Goal: Task Accomplishment & Management: Manage account settings

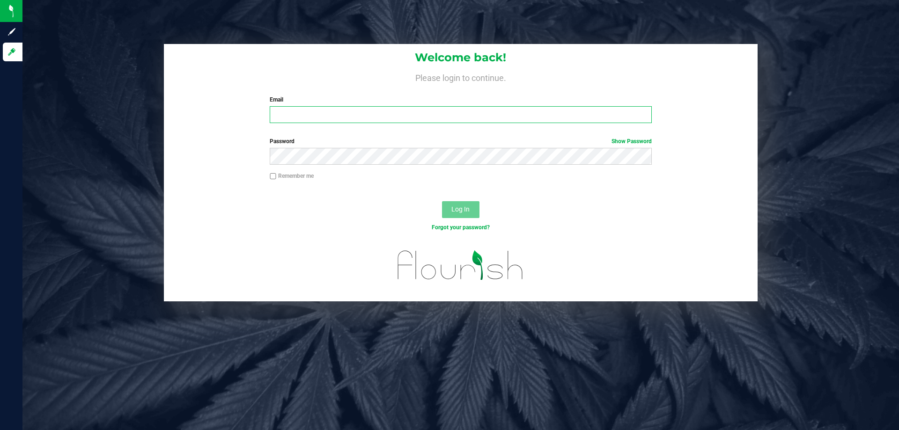
click at [375, 109] on input "Email" at bounding box center [461, 114] width 382 height 17
type input "[EMAIL_ADDRESS][DOMAIN_NAME]"
click at [442, 201] on button "Log In" at bounding box center [460, 209] width 37 height 17
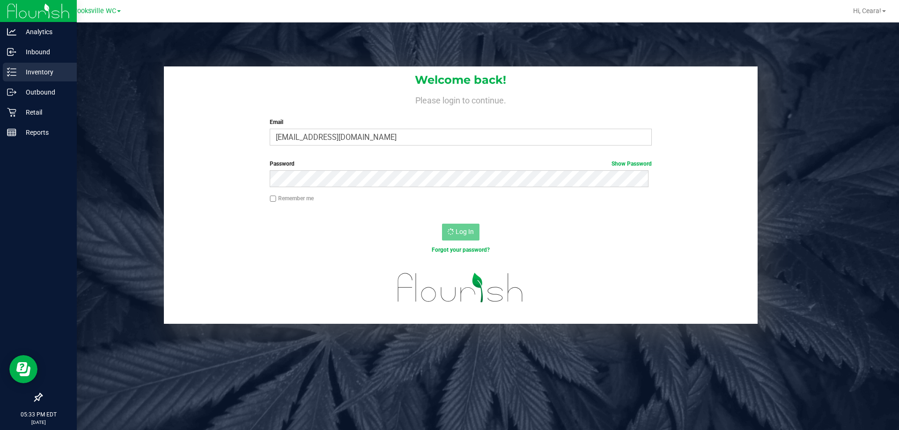
click at [20, 74] on p "Inventory" at bounding box center [44, 72] width 56 height 11
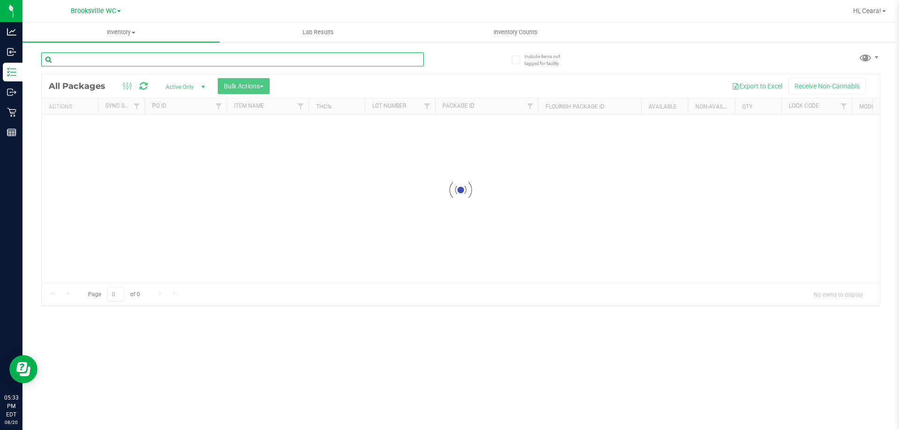
click at [157, 59] on div "Inventory All packages All inventory Waste log Create inventory Lab Results Inv…" at bounding box center [460, 226] width 877 height 408
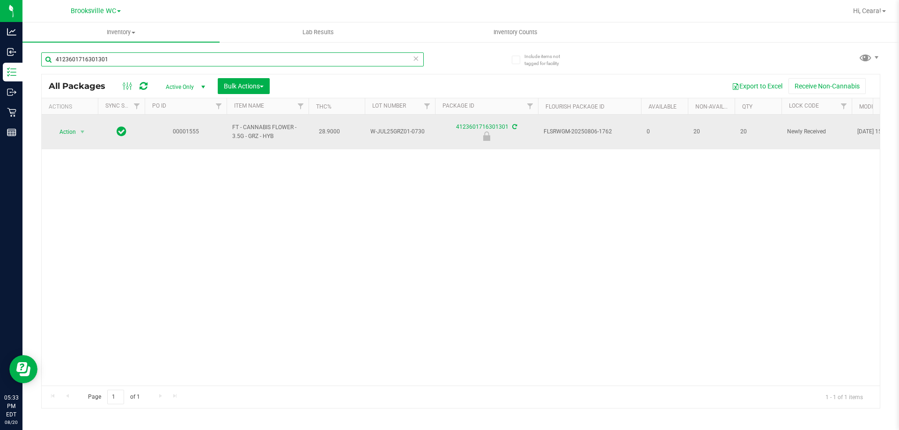
type input "4123601716301301"
click at [72, 119] on td "Action Action Edit attributes Global inventory Locate package Package audit log…" at bounding box center [70, 132] width 56 height 35
click at [72, 126] on span "Action" at bounding box center [63, 132] width 25 height 13
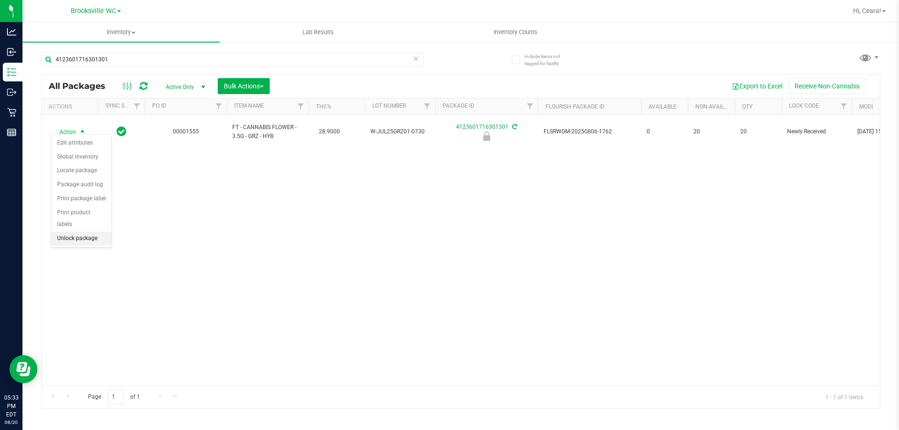
click at [94, 232] on li "Unlock package" at bounding box center [82, 239] width 60 height 14
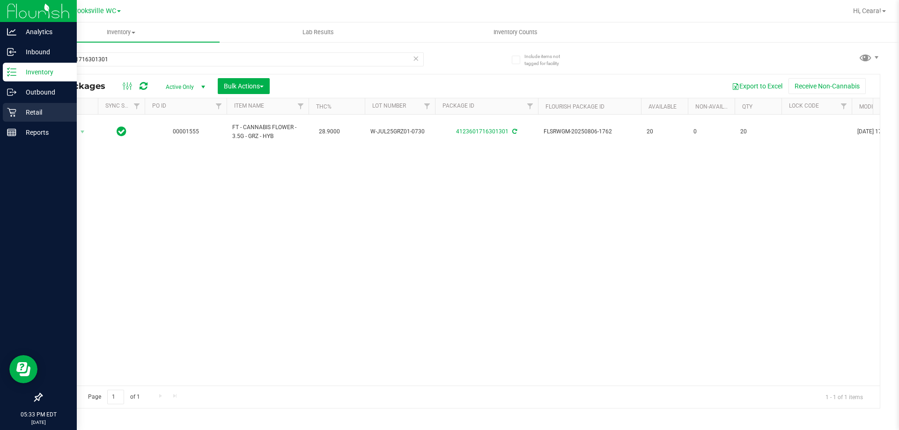
click at [18, 117] on p "Retail" at bounding box center [44, 112] width 56 height 11
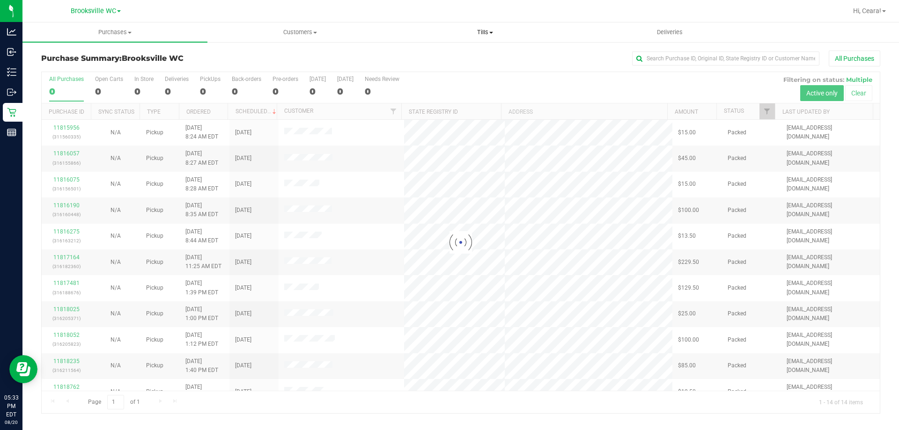
click at [480, 35] on span "Tills" at bounding box center [485, 32] width 184 height 8
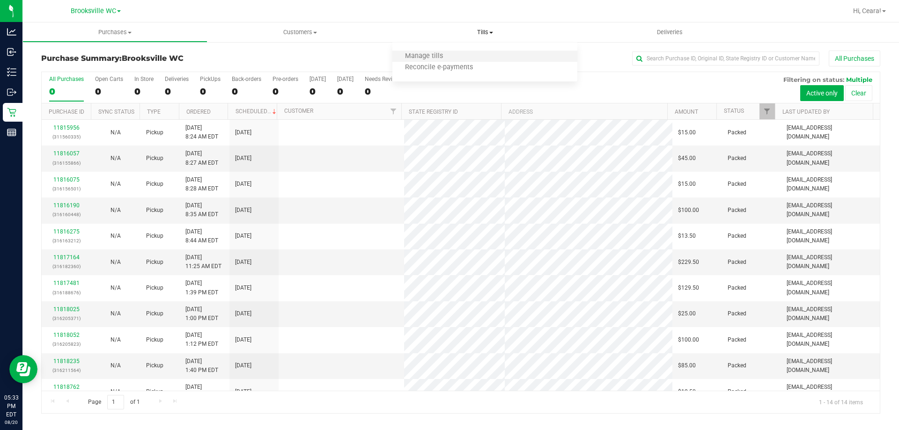
click at [446, 61] on li "Manage tills" at bounding box center [484, 56] width 185 height 11
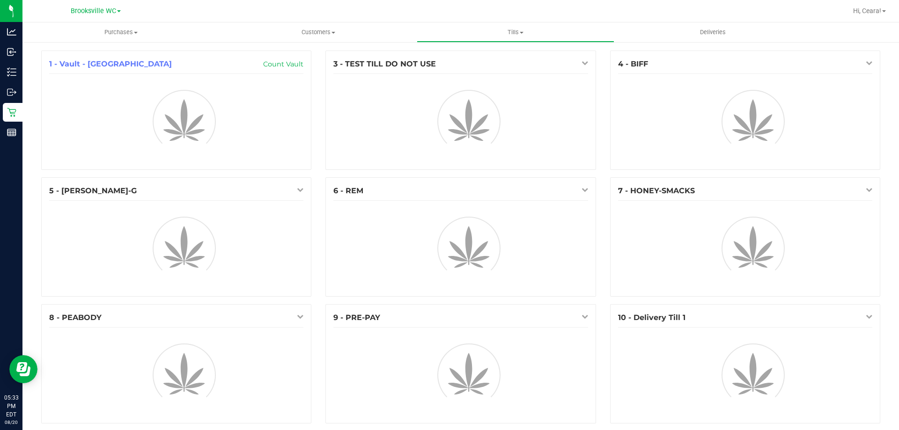
click at [438, 51] on div "3 - TEST TILL DO NOT USE" at bounding box center [461, 110] width 270 height 119
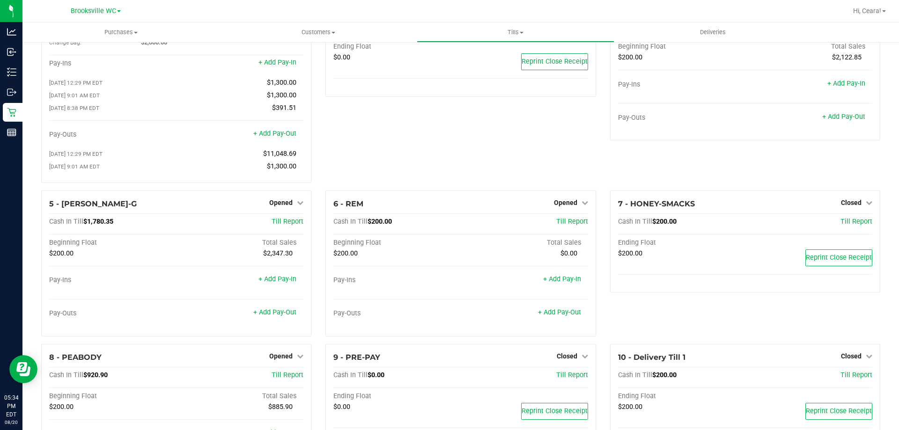
scroll to position [104, 0]
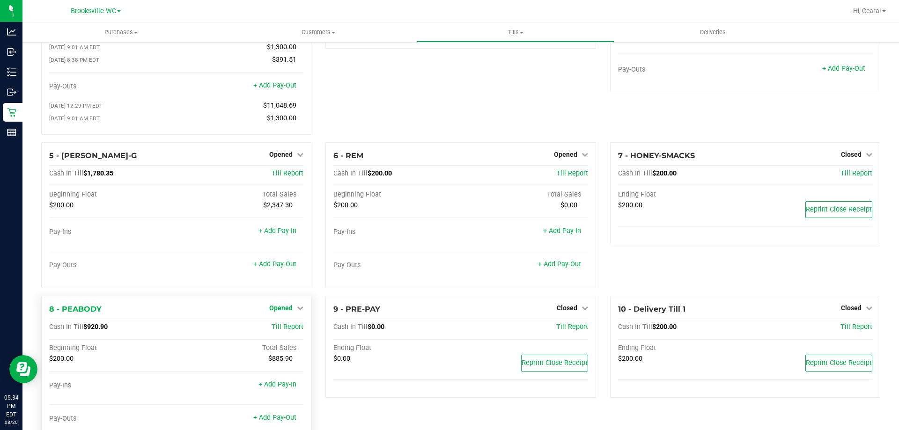
click at [289, 312] on span "Opened" at bounding box center [280, 307] width 23 height 7
click at [289, 330] on link "Close Till" at bounding box center [282, 327] width 25 height 7
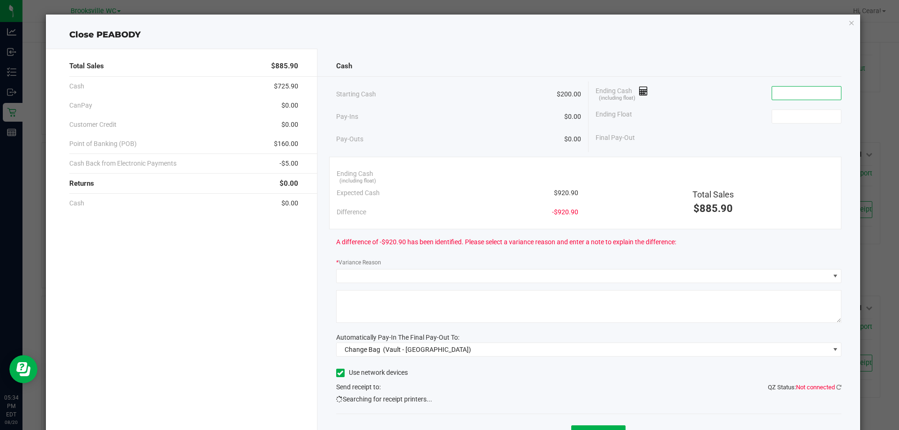
click at [800, 88] on input at bounding box center [806, 93] width 69 height 13
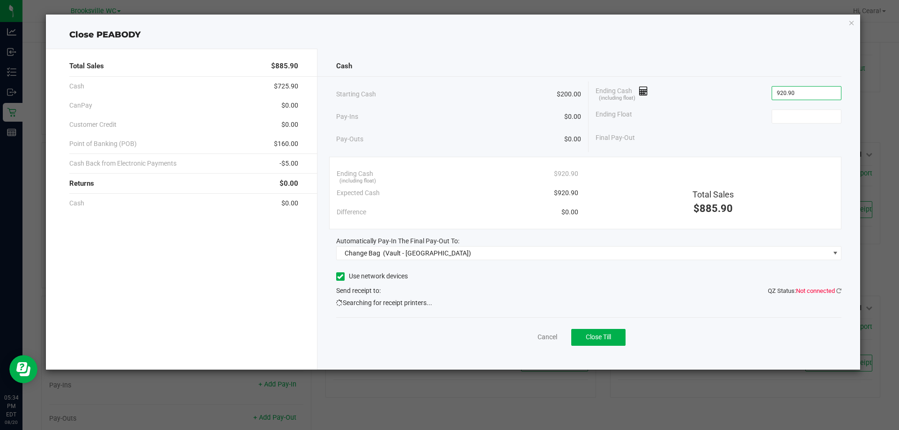
type input "$920.90"
type input "$200.00"
click at [757, 136] on div "Final Pay-Out $720.90" at bounding box center [719, 137] width 246 height 19
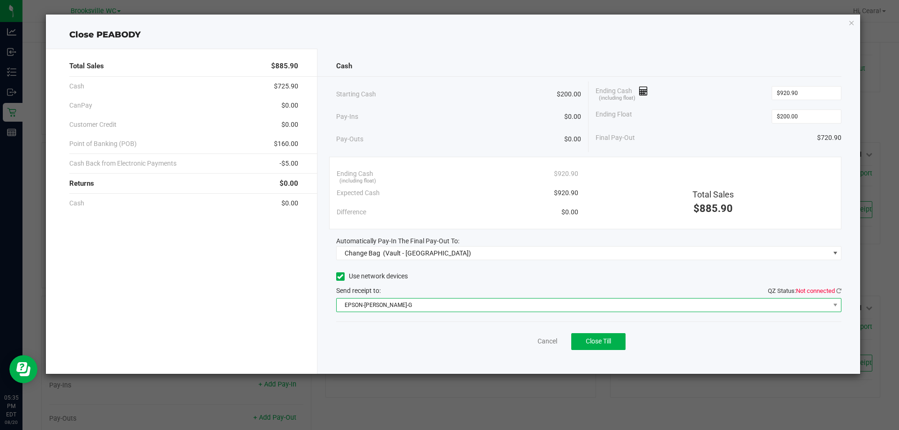
click at [554, 301] on span "EPSON-BECKY-G" at bounding box center [583, 305] width 493 height 13
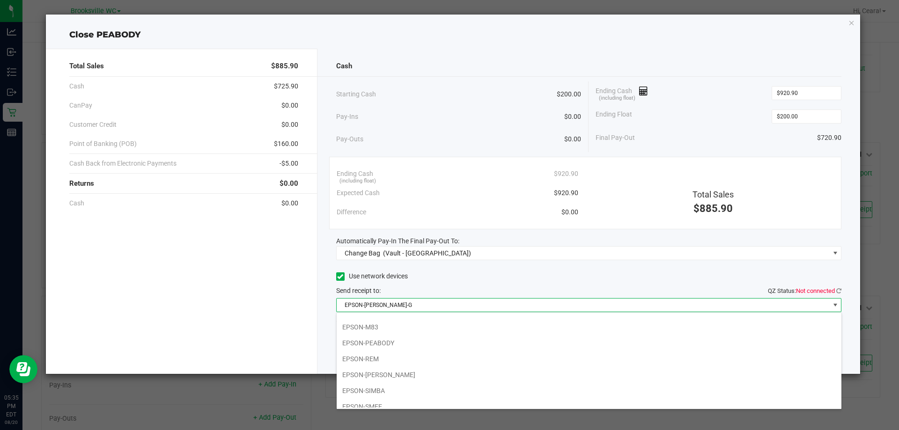
scroll to position [81, 0]
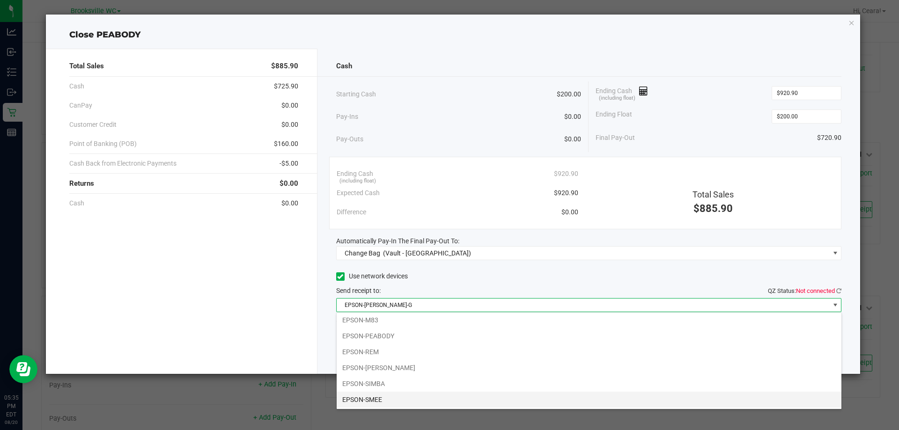
click at [388, 395] on li "EPSON-SMEE" at bounding box center [589, 400] width 505 height 16
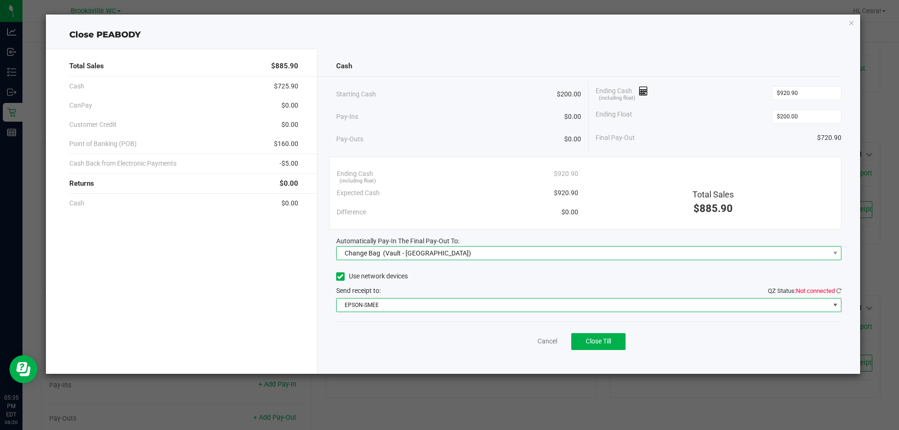
click at [402, 250] on span "(Vault - Brooksville)" at bounding box center [427, 253] width 88 height 7
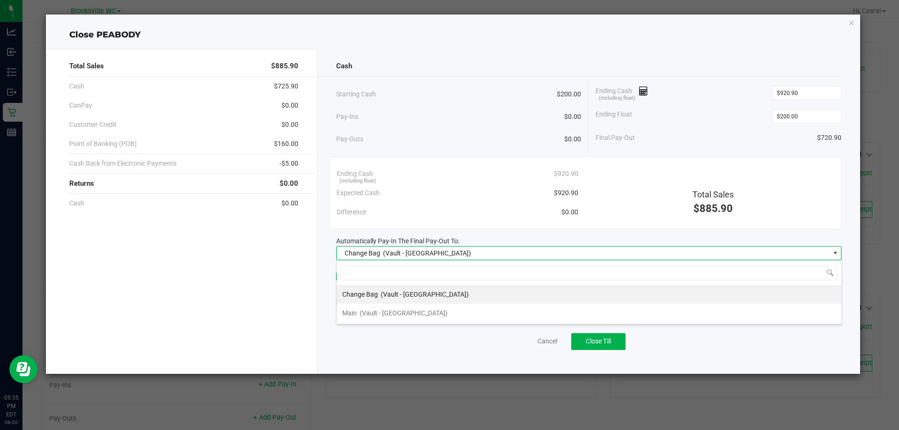
scroll to position [14, 505]
click at [398, 312] on span "(Vault - Brooksville)" at bounding box center [404, 313] width 88 height 7
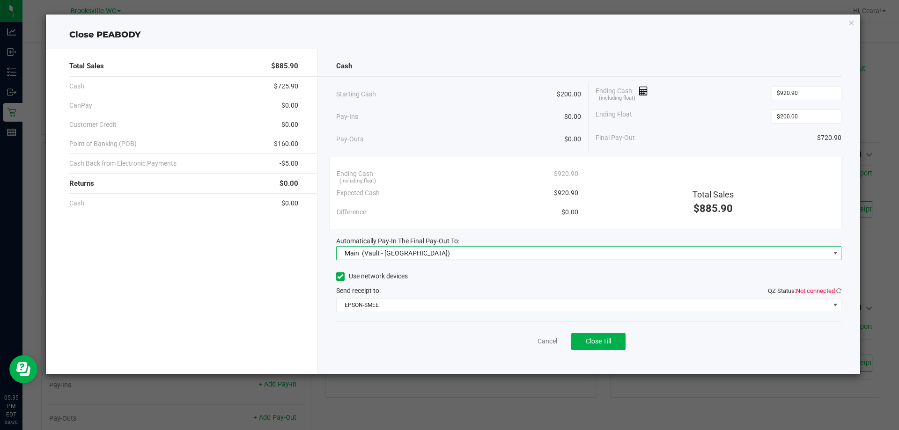
click at [427, 339] on div "Cancel Close Till" at bounding box center [589, 340] width 506 height 36
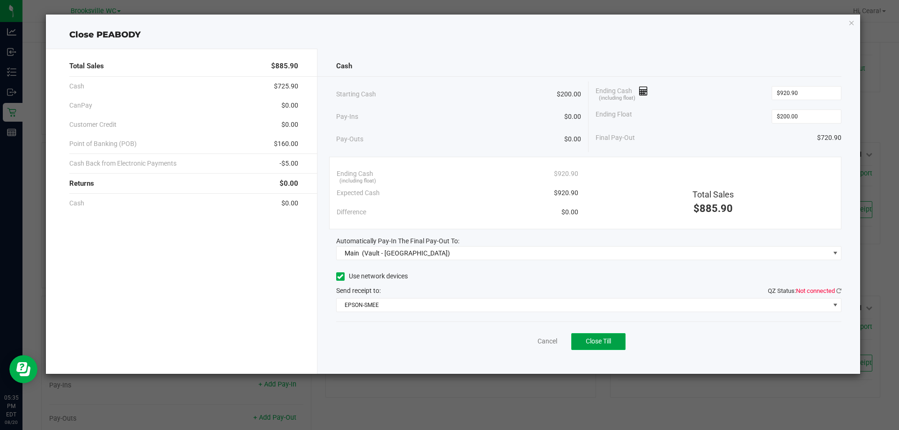
click at [585, 342] on button "Close Till" at bounding box center [598, 341] width 54 height 17
click at [548, 365] on div "Cash Starting Cash $200.00 Pay-Ins $0.00 Pay-Outs $0.00 Ending Cash (including …" at bounding box center [589, 212] width 543 height 326
click at [523, 341] on link "Dismiss" at bounding box center [527, 342] width 22 height 10
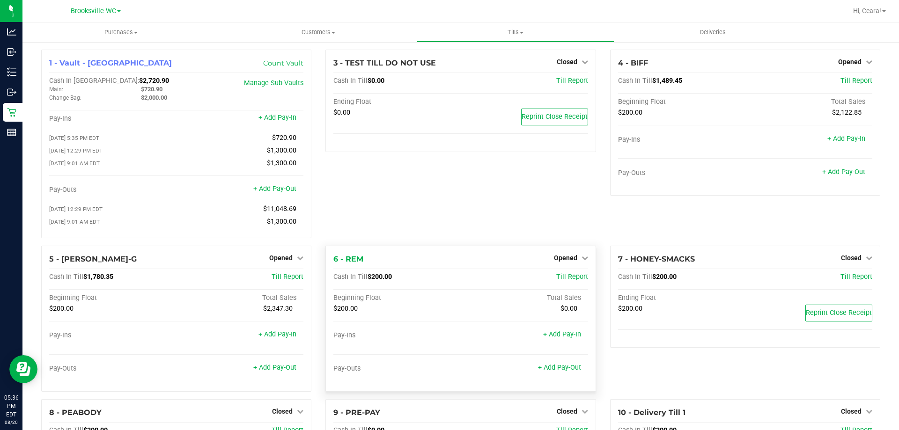
scroll to position [0, 0]
click at [833, 176] on link "+ Add Pay-Out" at bounding box center [843, 173] width 43 height 8
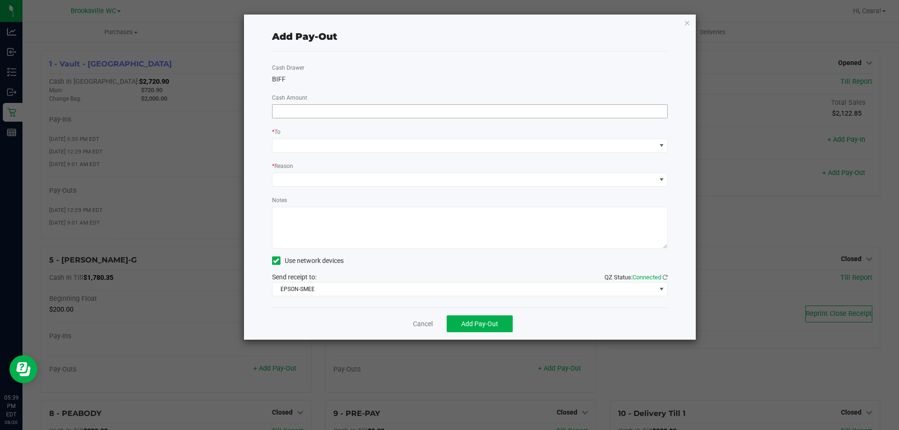
click at [397, 116] on input at bounding box center [470, 111] width 395 height 13
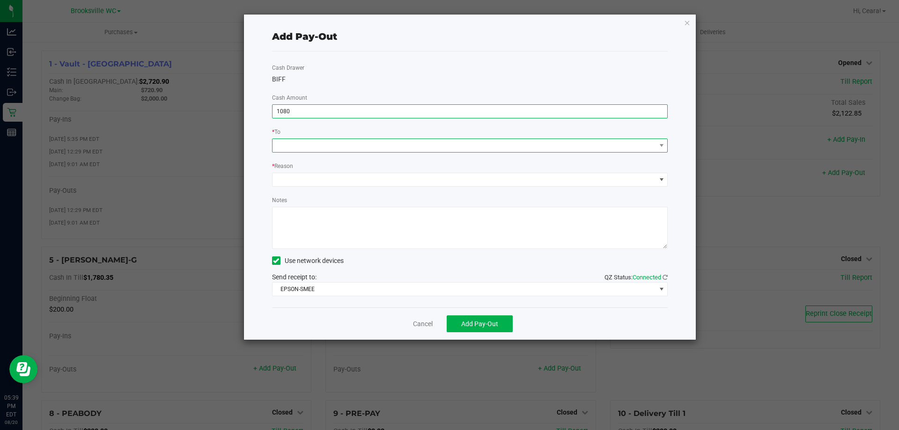
type input "$1,080.00"
click at [396, 146] on span at bounding box center [465, 145] width 384 height 13
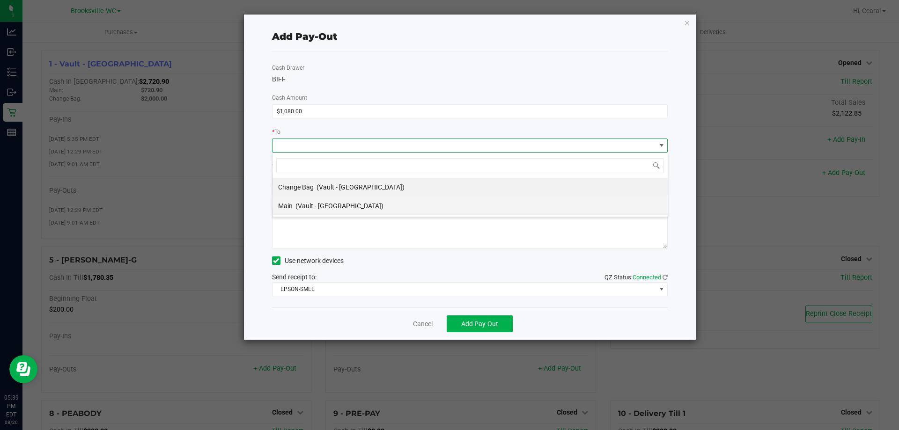
scroll to position [14, 396]
click at [341, 207] on span "(Vault - Brooksville)" at bounding box center [340, 205] width 88 height 7
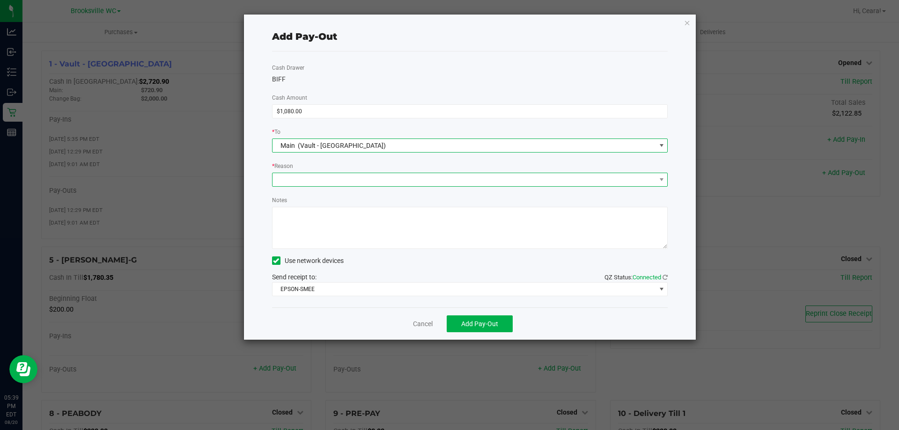
click at [349, 179] on span at bounding box center [465, 179] width 384 height 13
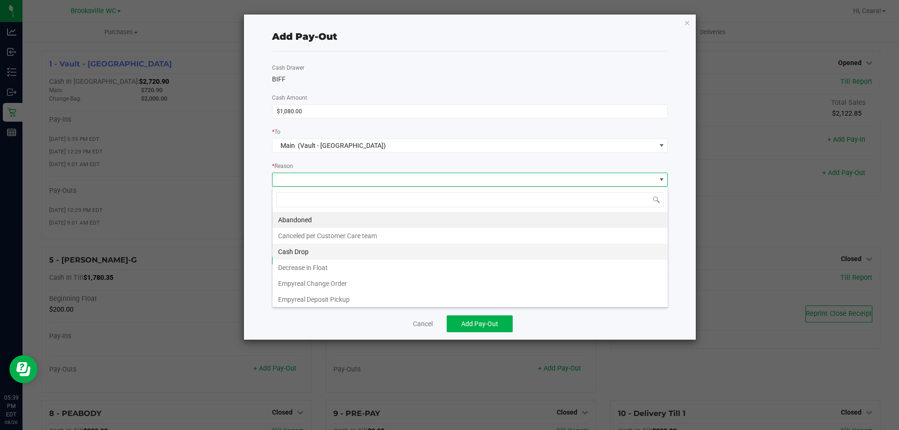
click at [310, 248] on li "Cash Drop" at bounding box center [470, 252] width 395 height 16
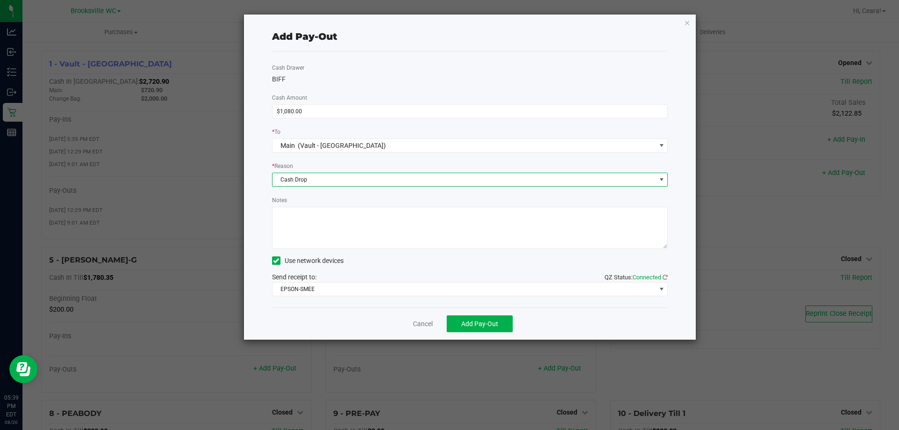
click at [347, 222] on textarea "Notes" at bounding box center [470, 228] width 396 height 42
type textarea "cb"
click at [497, 321] on span "Add Pay-Out" at bounding box center [479, 323] width 37 height 7
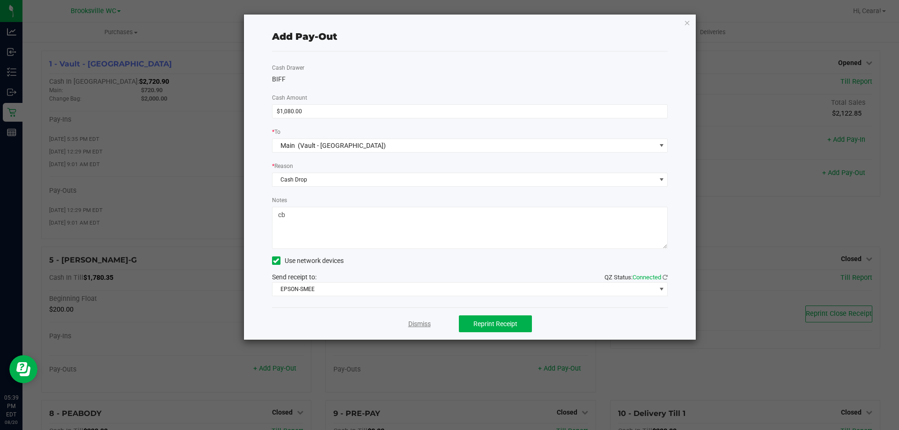
click at [417, 328] on link "Dismiss" at bounding box center [419, 324] width 22 height 10
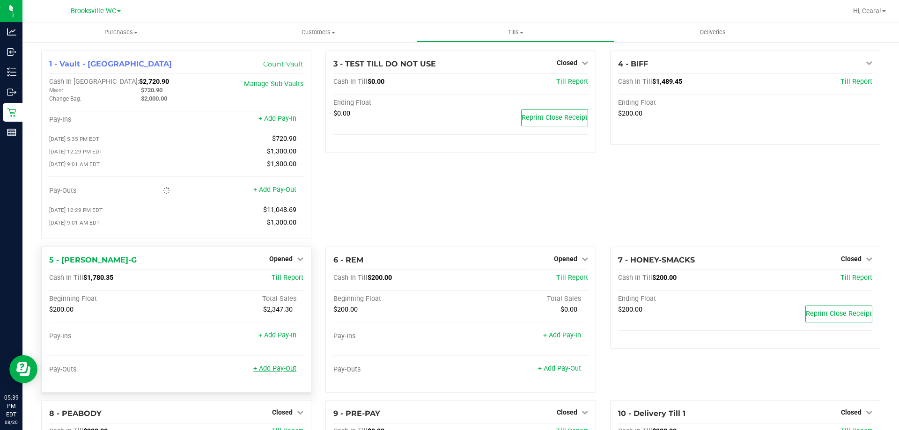
click at [290, 373] on link "+ Add Pay-Out" at bounding box center [274, 369] width 43 height 8
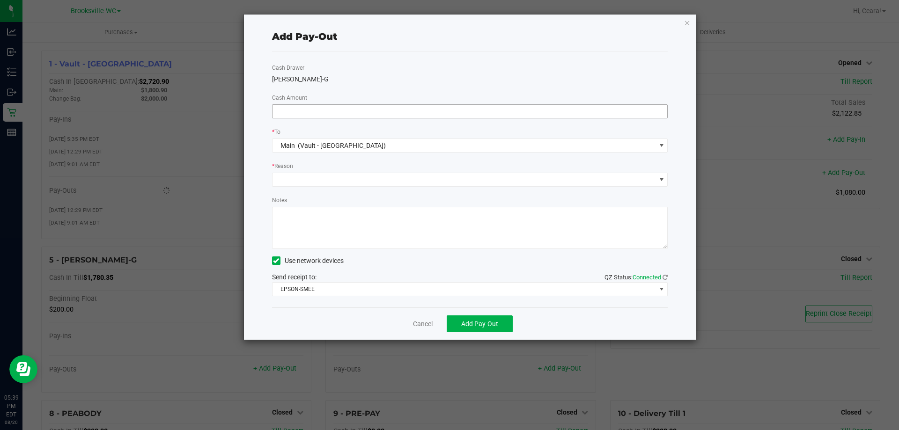
click at [532, 111] on input at bounding box center [470, 111] width 395 height 13
type input "$1,380.00"
click at [333, 167] on div "* Reason" at bounding box center [470, 167] width 396 height 12
click at [331, 182] on span at bounding box center [465, 179] width 384 height 13
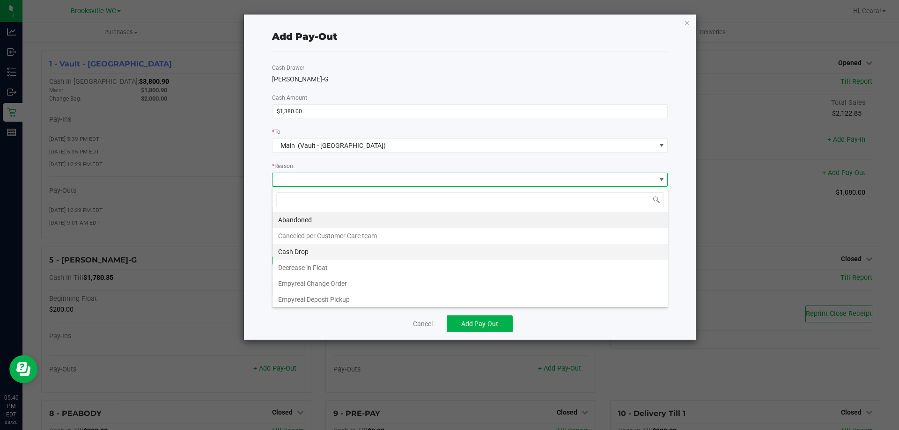
click at [318, 252] on li "Cash Drop" at bounding box center [470, 252] width 395 height 16
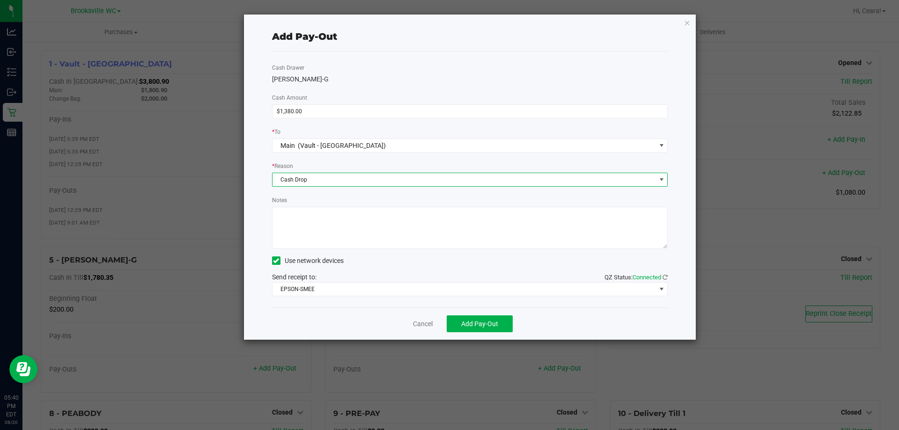
drag, startPoint x: 348, startPoint y: 231, endPoint x: 356, endPoint y: 210, distance: 22.1
click at [356, 210] on textarea "Notes" at bounding box center [470, 228] width 396 height 42
type textarea "cb"
click at [344, 318] on div "Cancel Add Pay-Out" at bounding box center [470, 324] width 396 height 32
click at [476, 317] on button "Add Pay-Out" at bounding box center [480, 324] width 66 height 17
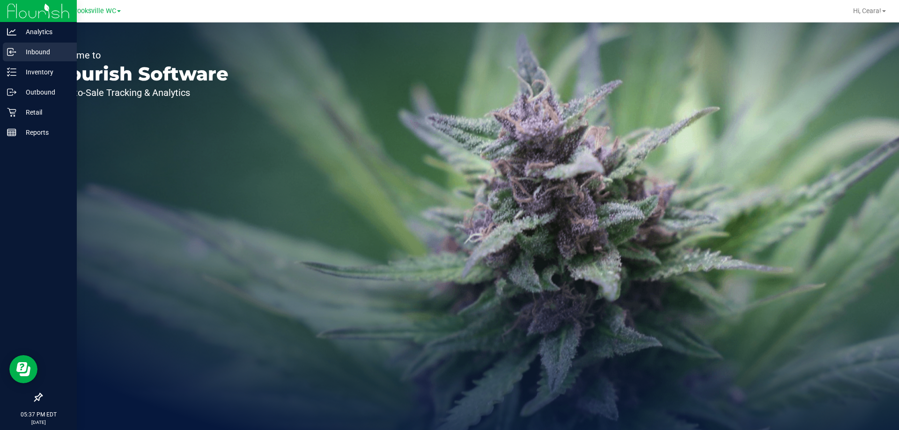
click at [42, 55] on p "Inbound" at bounding box center [44, 51] width 56 height 11
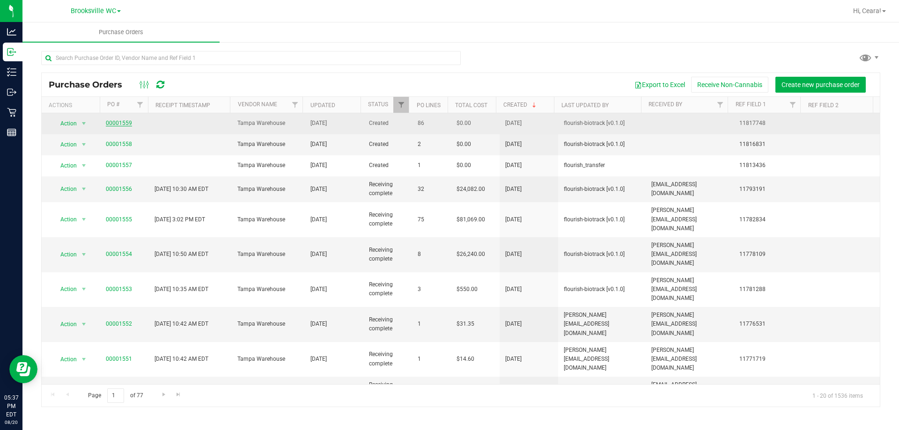
click at [121, 125] on link "00001559" at bounding box center [119, 123] width 26 height 7
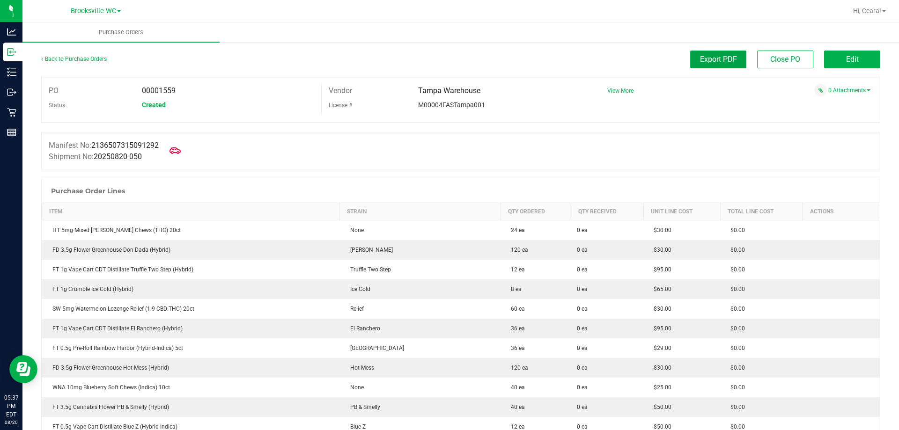
click at [729, 61] on span "Export PDF" at bounding box center [718, 59] width 37 height 9
